Goal: Register for event/course

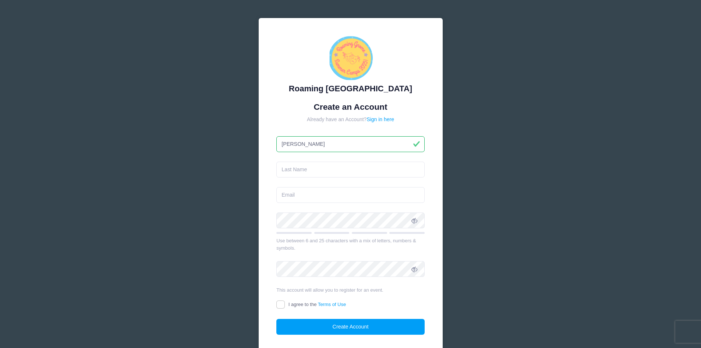
type input "[PERSON_NAME]"
type input "Tugsal"
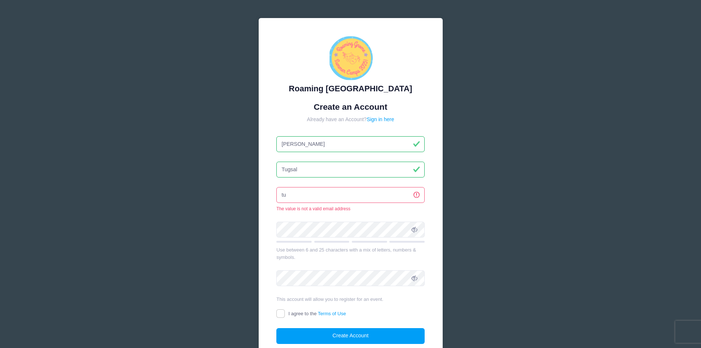
type input "t"
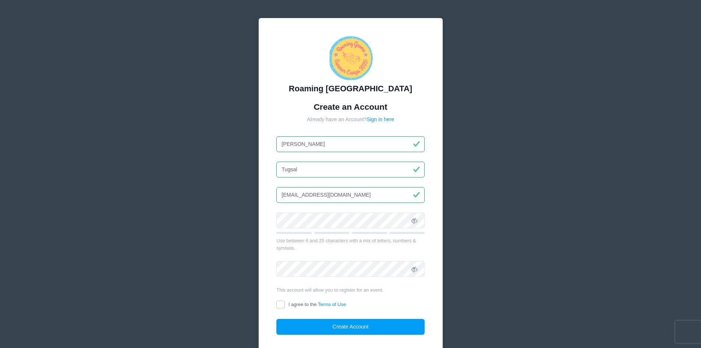
type input "[EMAIL_ADDRESS][DOMAIN_NAME]"
click at [281, 303] on input "I agree to the Terms of Use" at bounding box center [281, 304] width 8 height 8
checkbox input "true"
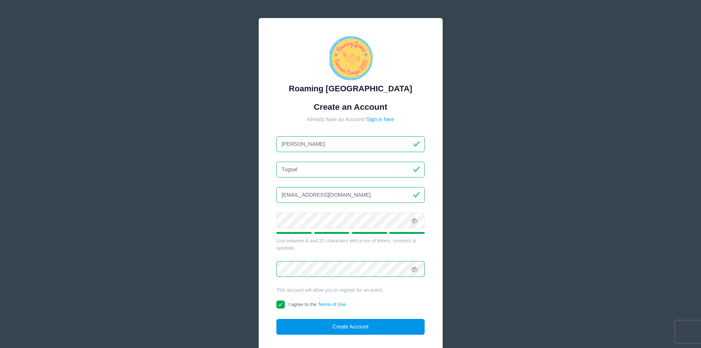
click at [332, 323] on button "Create Account" at bounding box center [351, 327] width 148 height 16
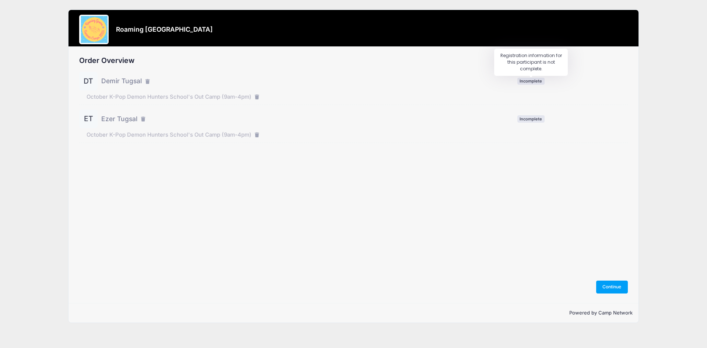
click at [530, 80] on span "Incomplete" at bounding box center [530, 81] width 27 height 7
click at [109, 81] on span "Demir Tugsal" at bounding box center [121, 81] width 41 height 10
click at [609, 288] on button "Continue" at bounding box center [612, 287] width 32 height 13
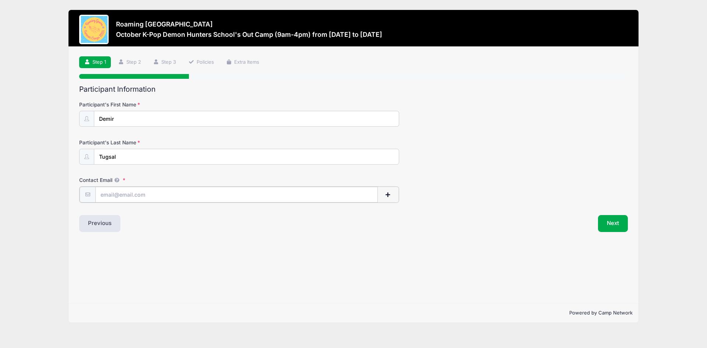
click at [123, 196] on input "Contact Email" at bounding box center [236, 195] width 282 height 16
type input "[EMAIL_ADDRESS][DOMAIN_NAME]"
click at [613, 223] on button "Next" at bounding box center [613, 222] width 30 height 17
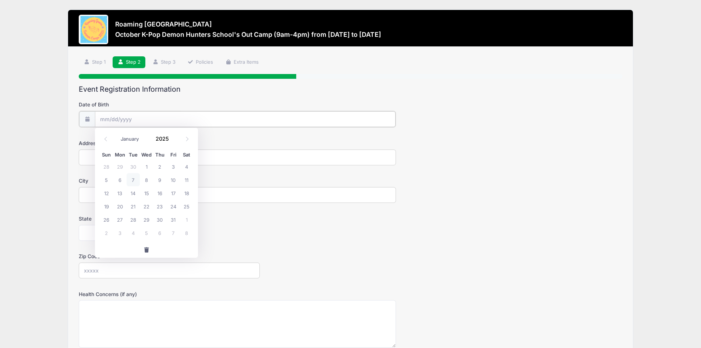
click at [105, 119] on input "Date of Birth" at bounding box center [245, 119] width 300 height 16
click at [173, 142] on span at bounding box center [173, 141] width 5 height 6
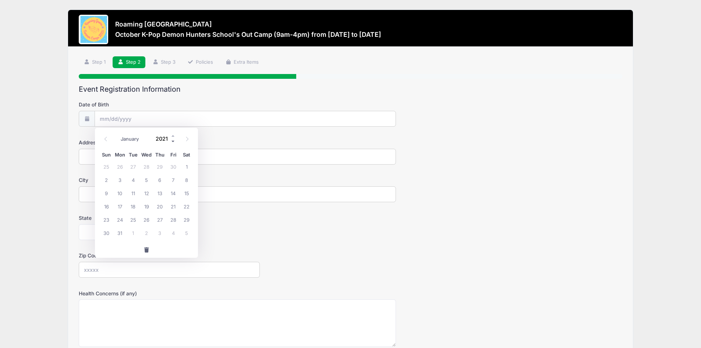
click at [173, 142] on span at bounding box center [173, 141] width 5 height 6
type input "2018"
click at [107, 139] on icon at bounding box center [105, 139] width 5 height 5
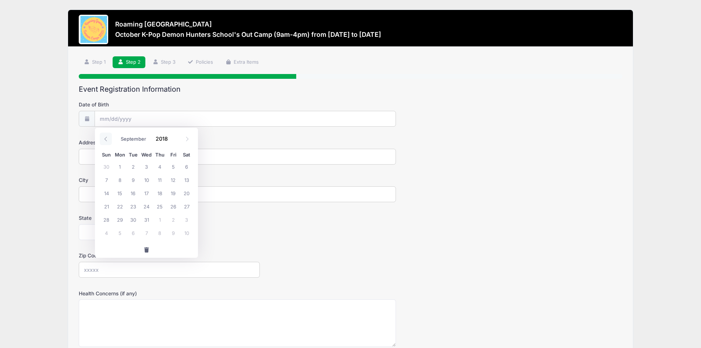
click at [107, 139] on icon at bounding box center [105, 139] width 5 height 5
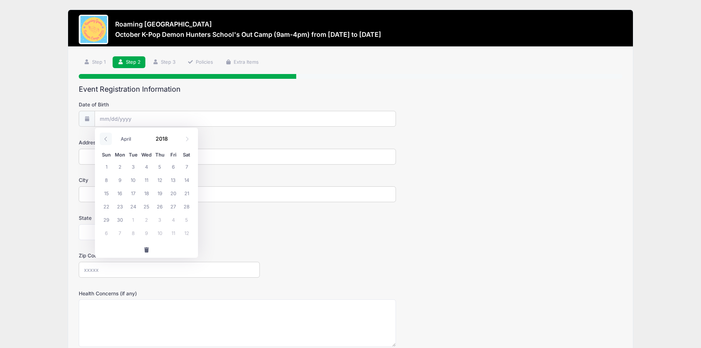
click at [107, 139] on icon at bounding box center [105, 139] width 5 height 5
select select "0"
click at [107, 139] on icon at bounding box center [105, 139] width 5 height 5
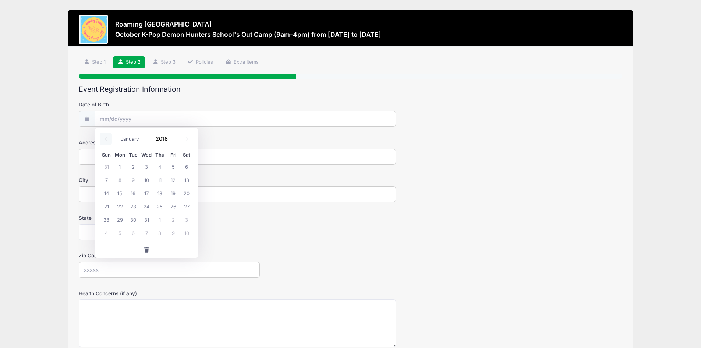
type input "2017"
select select "11"
click at [187, 141] on icon at bounding box center [187, 139] width 5 height 5
type input "2018"
select select "0"
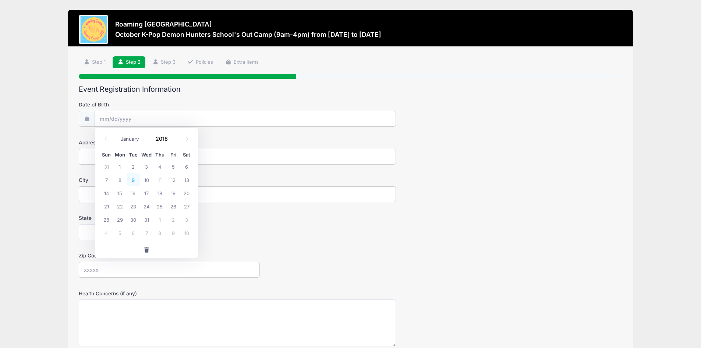
click at [130, 181] on span "9" at bounding box center [133, 179] width 13 height 13
type input "01/09/2018"
click at [109, 156] on input "Address" at bounding box center [237, 157] width 317 height 16
type input "10931 E 28th Pl"
click at [129, 197] on input "Indianapolis" at bounding box center [237, 194] width 317 height 16
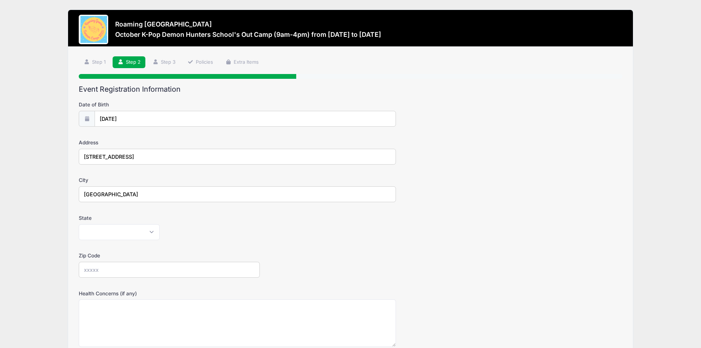
click at [129, 197] on input "Indianapolis" at bounding box center [237, 194] width 317 height 16
type input "Denver"
select select "CO"
click at [105, 269] on input "Zip Code" at bounding box center [169, 270] width 181 height 16
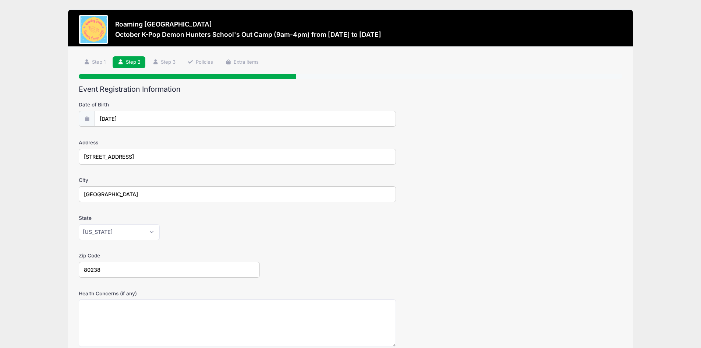
type input "80238"
click at [324, 265] on div "Zip Code 80238" at bounding box center [351, 265] width 544 height 26
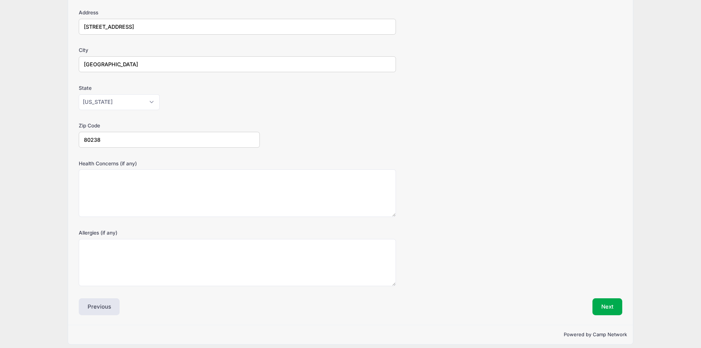
scroll to position [136, 0]
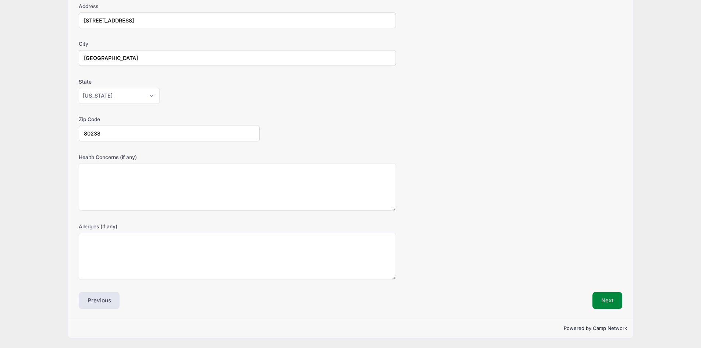
click at [604, 299] on button "Next" at bounding box center [608, 300] width 30 height 17
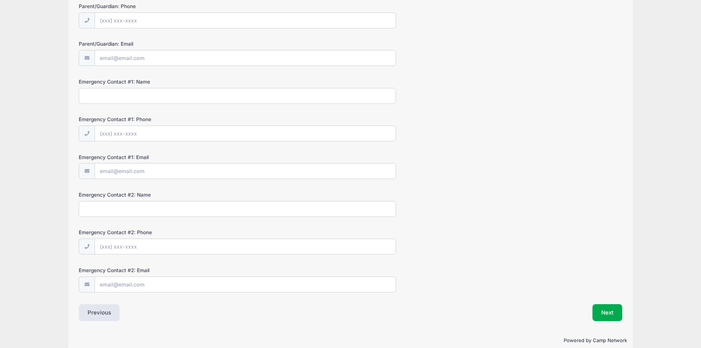
scroll to position [0, 0]
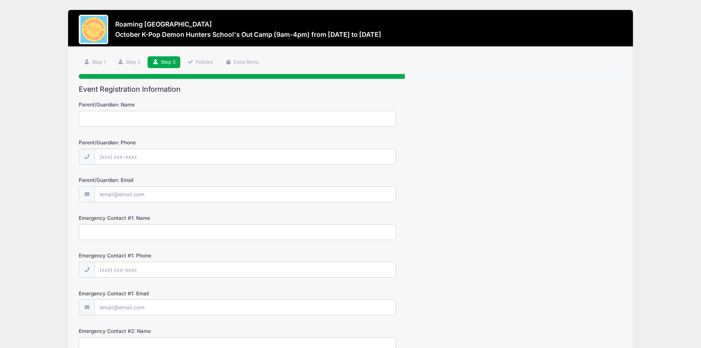
click at [141, 120] on input "Parent/Guardian: Name" at bounding box center [237, 119] width 317 height 16
type input "Melissa Tugsal"
type input "(260) 224-2981"
click at [126, 200] on input "Parent/Guardian: Email" at bounding box center [245, 195] width 300 height 16
type input "[EMAIL_ADDRESS][DOMAIN_NAME]"
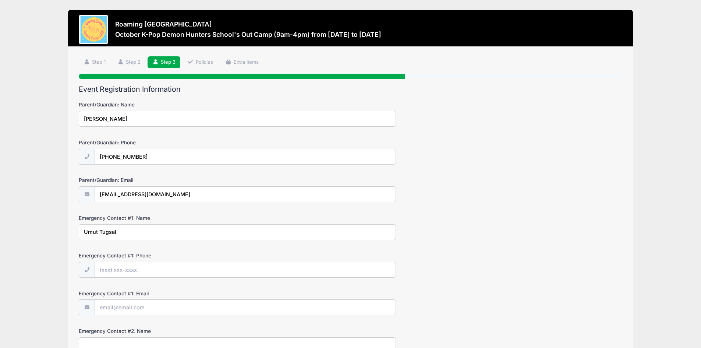
type input "Umut Tugsal"
type input "(2"
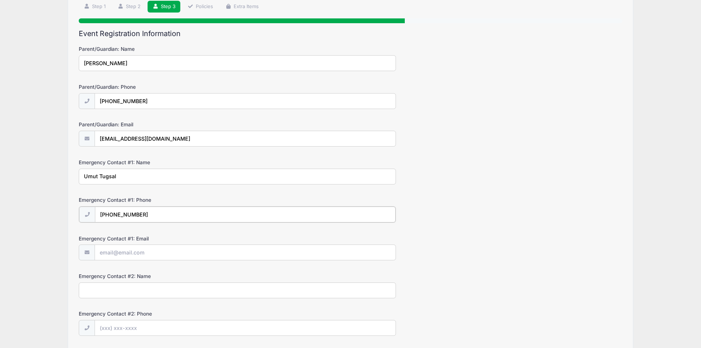
scroll to position [74, 0]
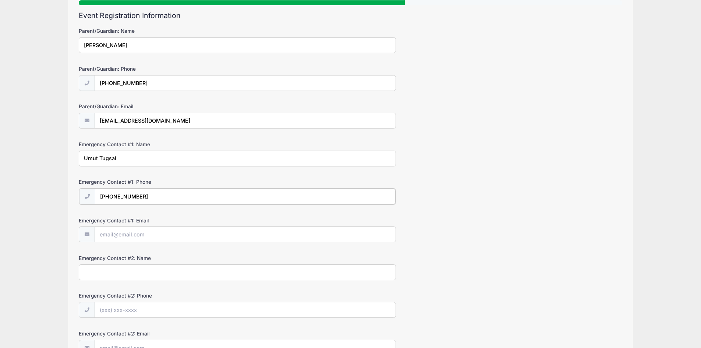
type input "(317) 652-0084"
click at [123, 237] on input "Emergency Contact #1: Email" at bounding box center [245, 234] width 300 height 16
type input "umuttugsal@hotmail.com"
type input "M"
type input "Johni Willett"
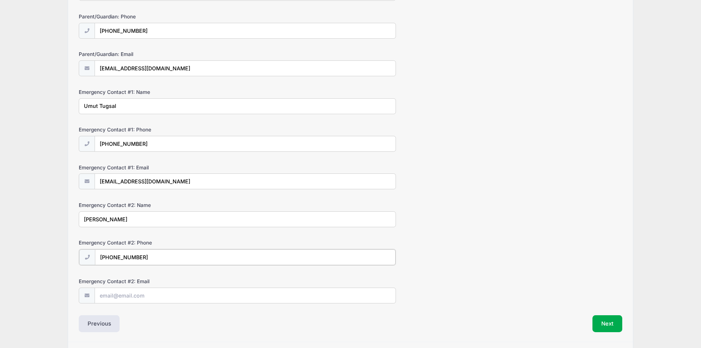
scroll to position [149, 0]
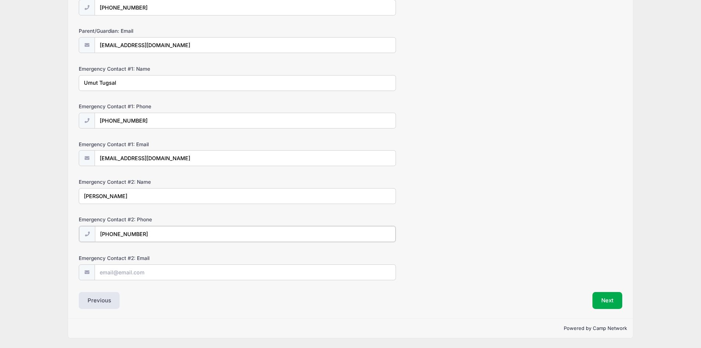
type input "(228) 217-2559"
click at [127, 272] on input "Emergency Contact #2: Email" at bounding box center [245, 272] width 300 height 16
type input "[EMAIL_ADDRESS][DOMAIN_NAME]"
click at [614, 301] on button "Next" at bounding box center [608, 300] width 30 height 17
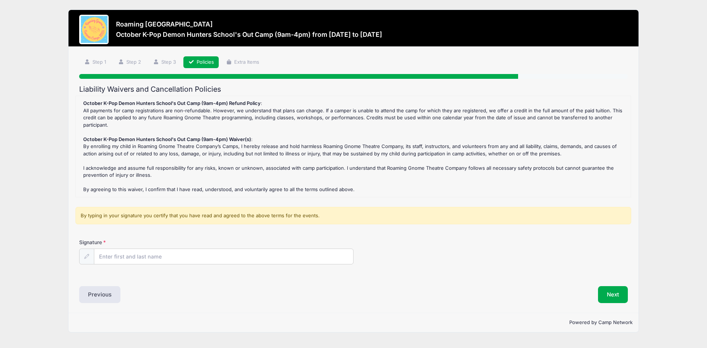
scroll to position [0, 0]
click at [127, 257] on input "Signature" at bounding box center [223, 257] width 259 height 16
type input "Melissa Tugsal"
click at [611, 293] on button "Next" at bounding box center [613, 294] width 30 height 17
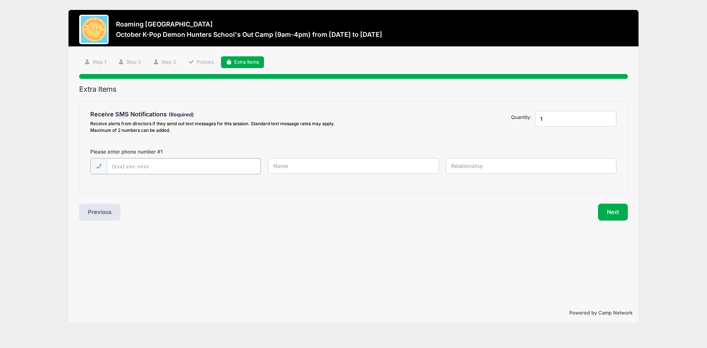
click at [118, 168] on input "text" at bounding box center [184, 166] width 154 height 16
type input "(260) 224-2981"
type input "Melissa Tugsal"
type input "Mother"
click at [612, 210] on button "Next" at bounding box center [613, 211] width 30 height 17
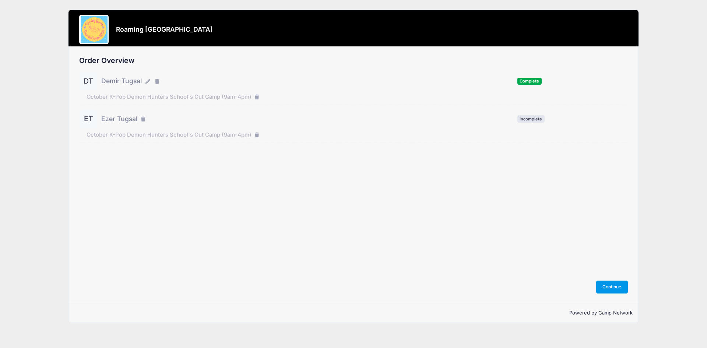
click at [606, 287] on button "Continue" at bounding box center [612, 287] width 32 height 13
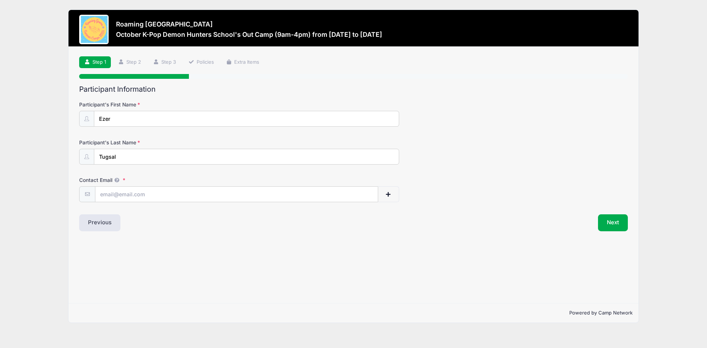
type input "[EMAIL_ADDRESS][DOMAIN_NAME]"
click at [610, 226] on button "Next" at bounding box center [613, 222] width 30 height 17
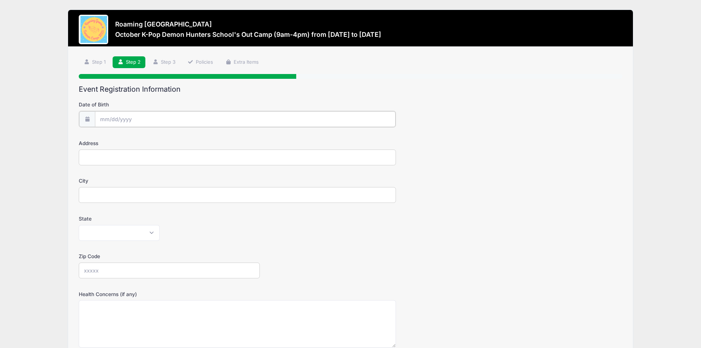
click at [104, 122] on input "Date of Birth" at bounding box center [245, 119] width 300 height 16
click at [173, 140] on span at bounding box center [173, 141] width 5 height 6
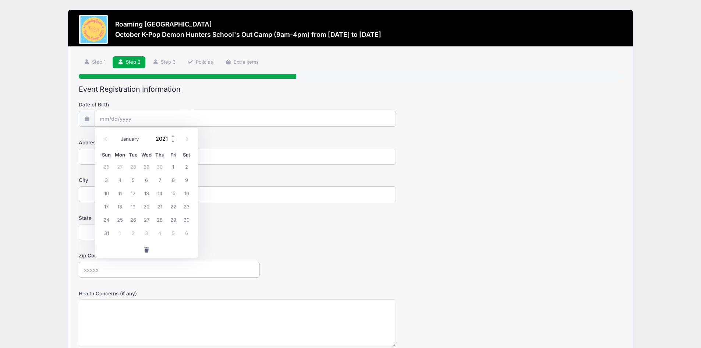
click at [173, 140] on span at bounding box center [173, 141] width 5 height 6
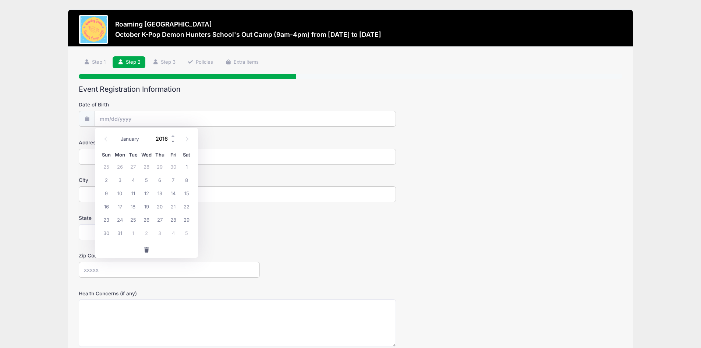
click at [173, 140] on span at bounding box center [173, 141] width 5 height 6
type input "2015"
click at [104, 139] on icon at bounding box center [105, 139] width 5 height 5
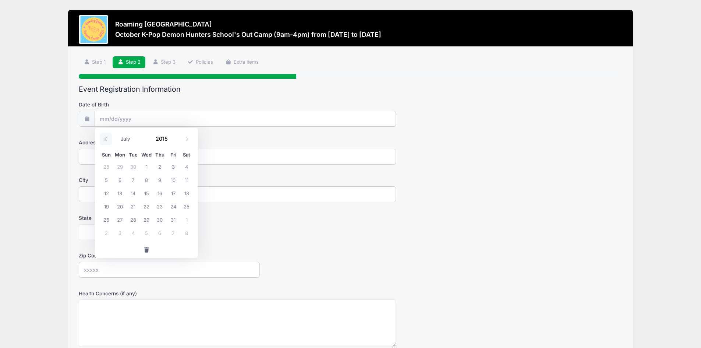
click at [104, 139] on icon at bounding box center [105, 139] width 5 height 5
select select "2"
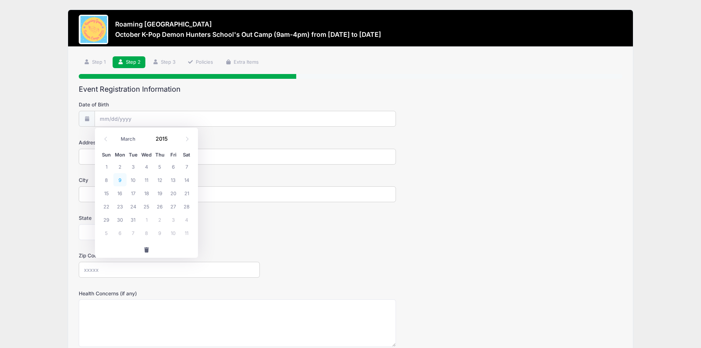
click at [121, 181] on span "9" at bounding box center [119, 179] width 13 height 13
type input "03/09/2015"
click at [113, 159] on input "Address" at bounding box center [237, 157] width 317 height 16
type input "10931 E 28th Pl"
click at [131, 192] on input "City" at bounding box center [237, 194] width 317 height 16
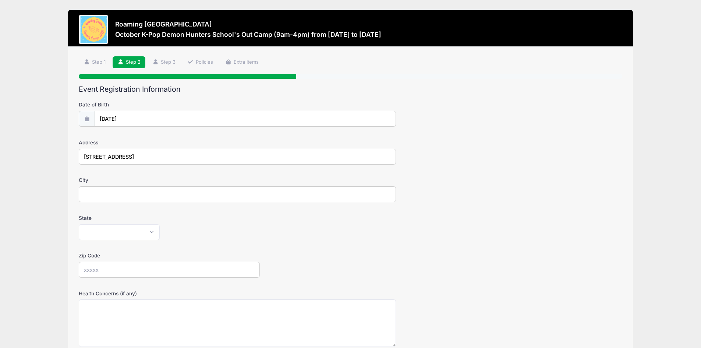
type input "Denver"
click at [117, 232] on select "Alabama Alaska American Samoa Arizona Arkansas Armed Forces Africa Armed Forces…" at bounding box center [119, 232] width 81 height 16
select select "CO"
click at [79, 224] on select "Alabama Alaska American Samoa Arizona Arkansas Armed Forces Africa Armed Forces…" at bounding box center [119, 232] width 81 height 16
click at [106, 272] on input "Zip Code" at bounding box center [169, 270] width 181 height 16
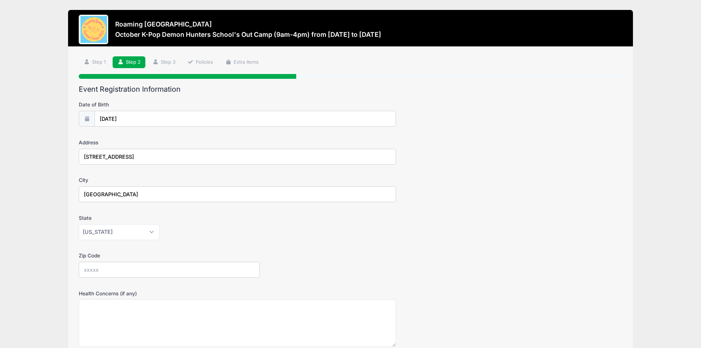
type input "80238"
click at [381, 255] on div "Zip Code 80238" at bounding box center [351, 265] width 544 height 26
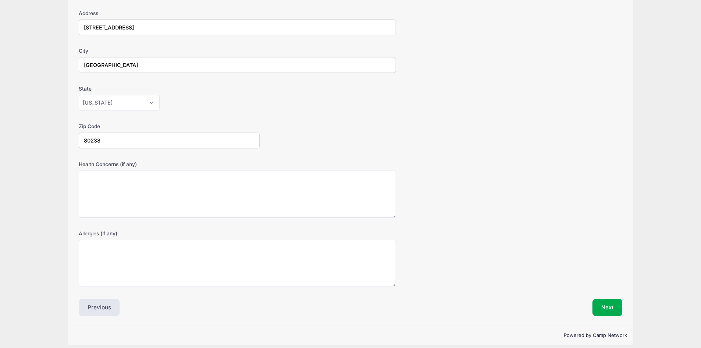
scroll to position [136, 0]
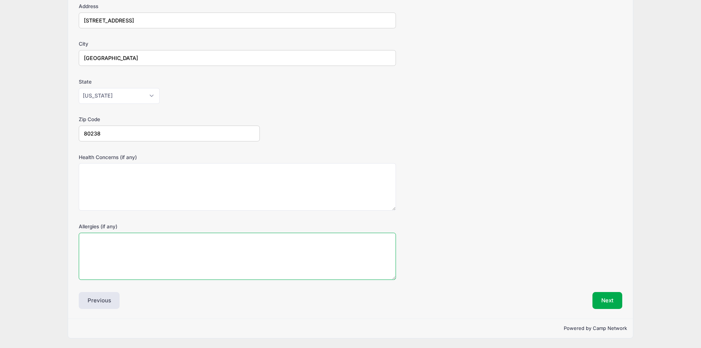
click at [92, 251] on textarea "Allergies (if any)" at bounding box center [237, 257] width 317 height 48
type textarea "Avocado and Banana - Anaphylaxis"
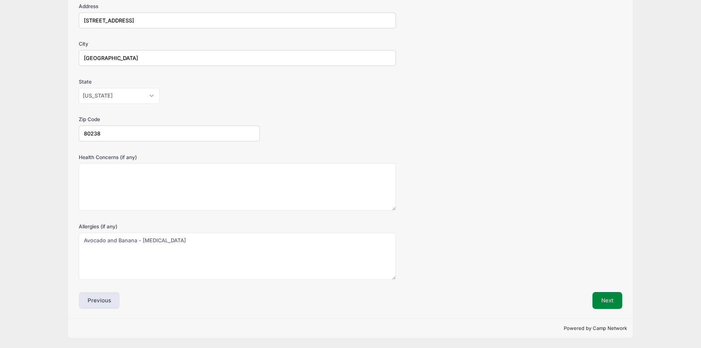
click at [611, 301] on button "Next" at bounding box center [608, 300] width 30 height 17
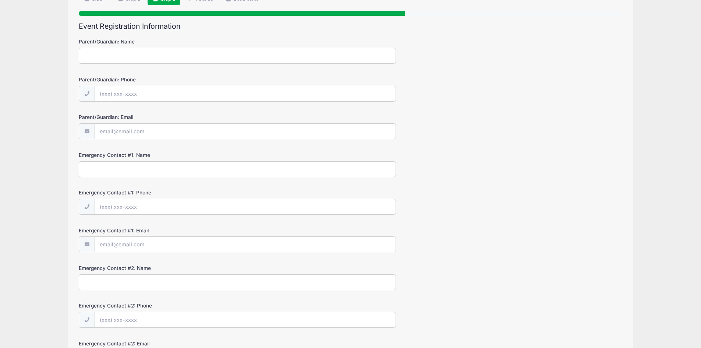
scroll to position [0, 0]
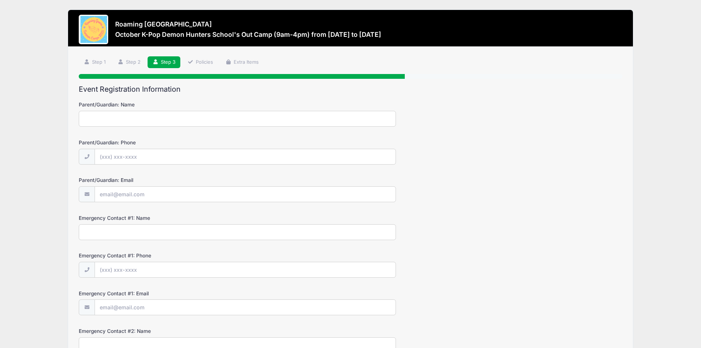
click at [108, 114] on input "Parent/Guardian: Name" at bounding box center [237, 119] width 317 height 16
type input "Melissa Tugsal"
click at [117, 161] on input "Parent/Guardian: Phone" at bounding box center [245, 157] width 300 height 16
type input "(260) 224-2981"
click at [137, 198] on input "Parent/Guardian: Email" at bounding box center [245, 195] width 300 height 16
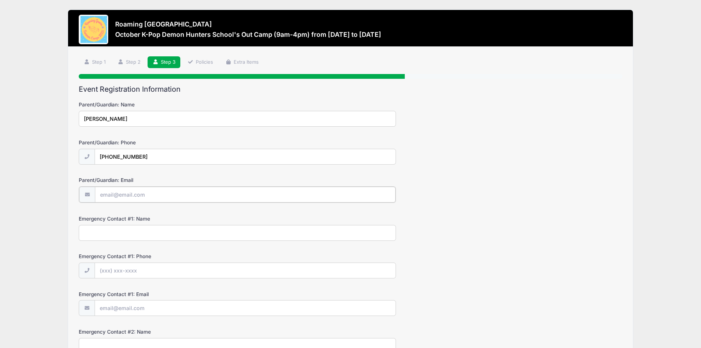
type input "[EMAIL_ADDRESS][DOMAIN_NAME]"
click at [138, 232] on input "Emergency Contact #1: Name" at bounding box center [237, 232] width 317 height 16
type input "Umut Tugsal"
click at [131, 273] on input "Emergency Contact #1: Phone" at bounding box center [245, 270] width 300 height 16
type input "(317) 652-0084"
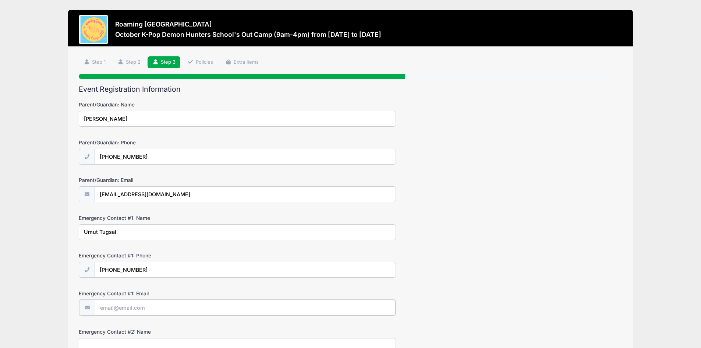
click at [133, 307] on input "Emergency Contact #1: Email" at bounding box center [245, 308] width 300 height 16
type input "umuttugsal@hotmail.com"
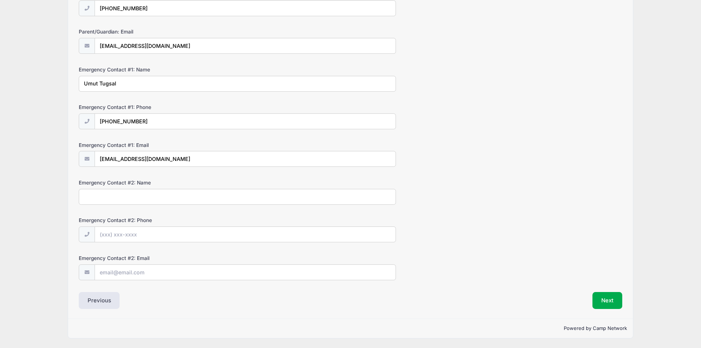
click at [134, 196] on input "Emergency Contact #2: Name" at bounding box center [237, 197] width 317 height 16
type input "Johni Willett"
click at [129, 240] on input "Emergency Contact #2: Phone" at bounding box center [245, 235] width 300 height 16
type input "(228) 217-2559"
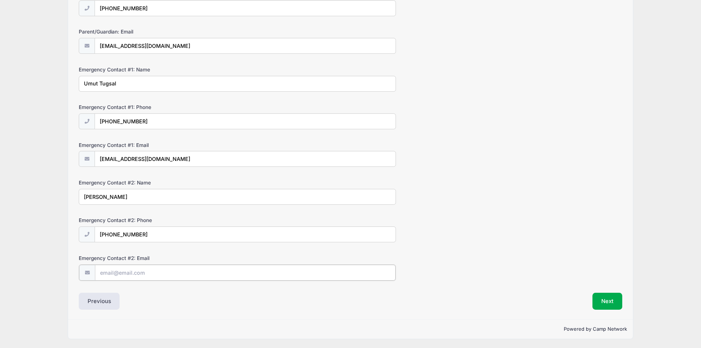
click at [129, 278] on input "Emergency Contact #2: Email" at bounding box center [245, 273] width 300 height 16
type input "[EMAIL_ADDRESS][DOMAIN_NAME]"
click at [601, 303] on button "Next" at bounding box center [608, 300] width 30 height 17
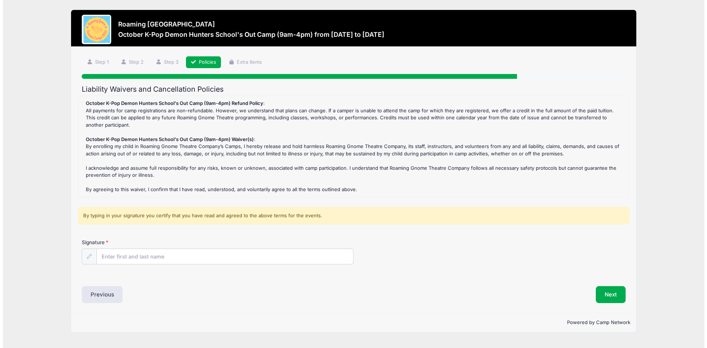
scroll to position [0, 0]
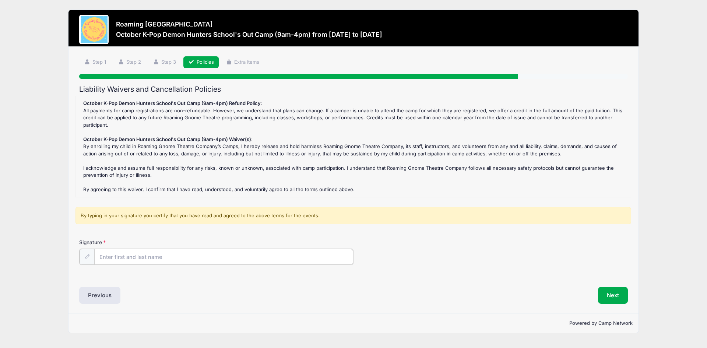
click at [143, 250] on input "Signature" at bounding box center [223, 257] width 259 height 16
type input "Melissa Tugsal"
click at [611, 298] on button "Next" at bounding box center [613, 294] width 30 height 17
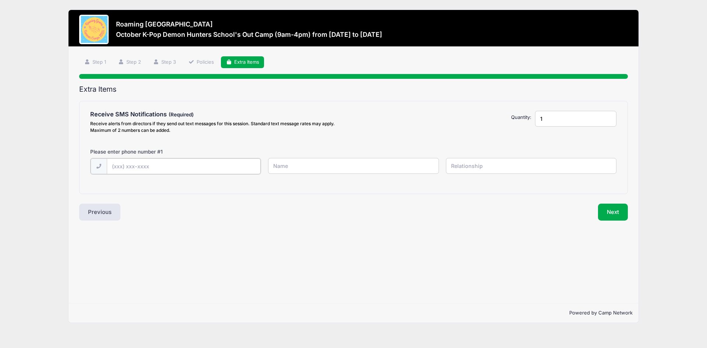
click at [133, 168] on input "text" at bounding box center [184, 166] width 154 height 16
type input "(260) 224-2981"
type input "Melissa Tugsal"
type input "Mother"
click at [611, 211] on button "Next" at bounding box center [613, 211] width 30 height 17
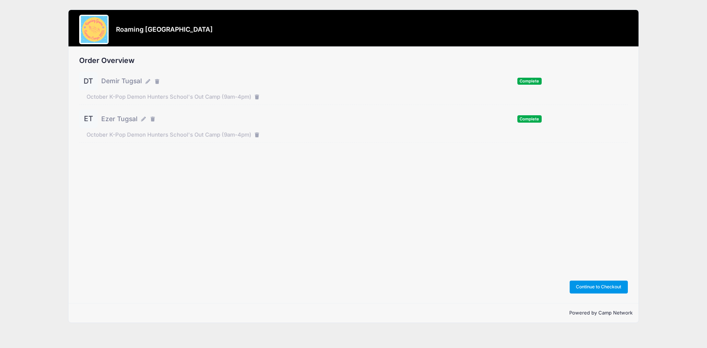
click at [602, 287] on button "Continue to Checkout" at bounding box center [599, 287] width 58 height 13
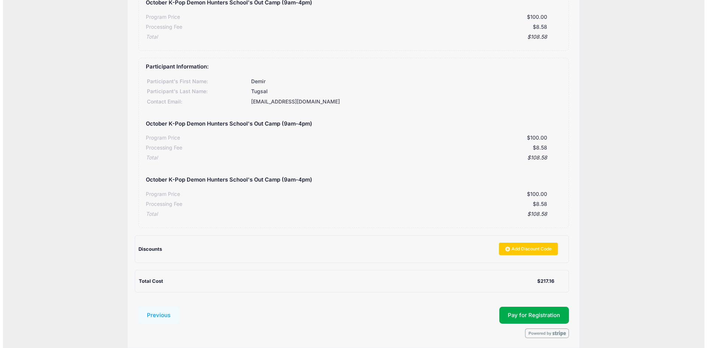
scroll to position [284, 0]
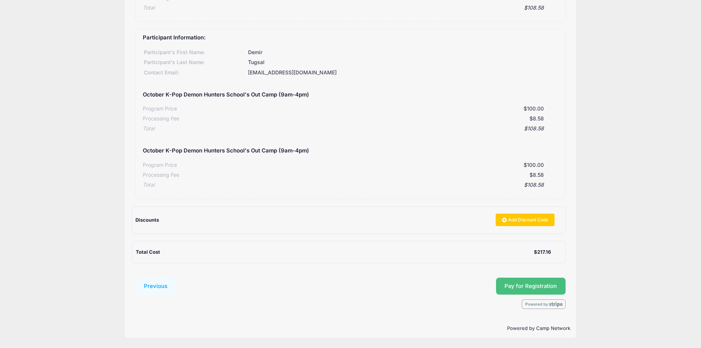
click at [532, 285] on button "Pay for Registration" at bounding box center [531, 286] width 70 height 17
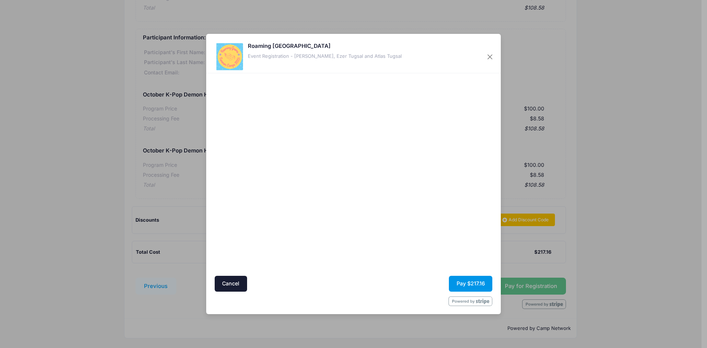
click at [469, 282] on button "Pay $217.16" at bounding box center [470, 284] width 43 height 16
